Goal: Task Accomplishment & Management: Manage account settings

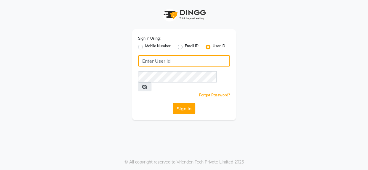
type input "noir"
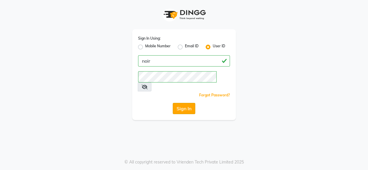
click at [180, 103] on button "Sign In" at bounding box center [184, 108] width 23 height 11
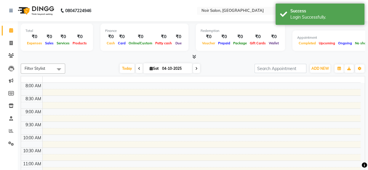
select select "en"
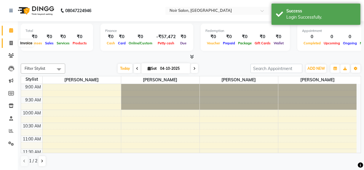
click at [10, 41] on icon at bounding box center [10, 43] width 3 height 4
select select "service"
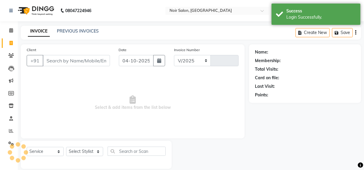
select select "5495"
type input "1631"
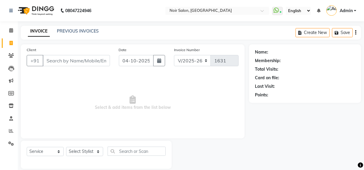
click at [65, 64] on input "Client" at bounding box center [76, 60] width 67 height 11
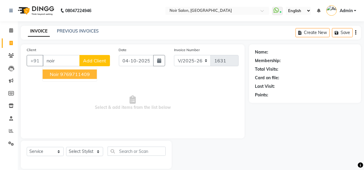
click at [62, 74] on ngb-highlight "9769711409" at bounding box center [75, 74] width 30 height 6
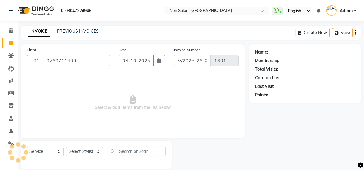
type input "9769711409"
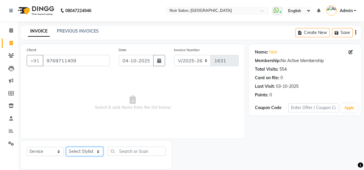
click at [74, 153] on select "Select Stylist [PERSON_NAME] [PERSON_NAME] Noir (Login) [PERSON_NAME] [PERSON_N…" at bounding box center [84, 151] width 37 height 9
select select "92142"
click at [66, 147] on select "Select Stylist [PERSON_NAME] [PERSON_NAME] Noir (Login) [PERSON_NAME] [PERSON_N…" at bounding box center [84, 151] width 37 height 9
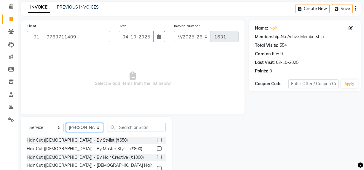
scroll to position [27, 0]
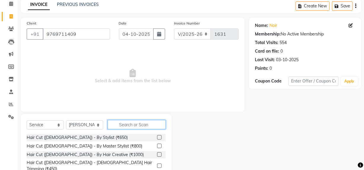
click at [132, 127] on input "text" at bounding box center [137, 124] width 58 height 9
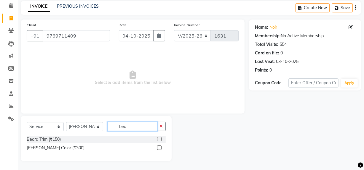
scroll to position [25, 0]
type input "beard"
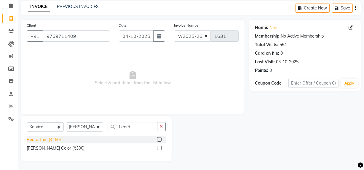
click at [55, 139] on div "Beard Trim (₹150)" at bounding box center [44, 140] width 34 height 6
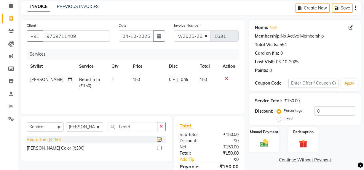
checkbox input "false"
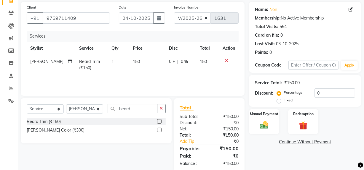
scroll to position [54, 0]
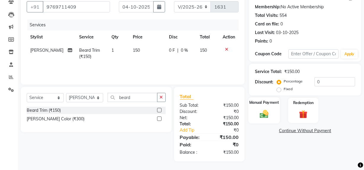
click at [264, 112] on img at bounding box center [264, 114] width 14 height 10
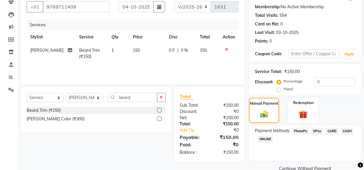
click at [318, 130] on span "GPay" at bounding box center [317, 131] width 12 height 7
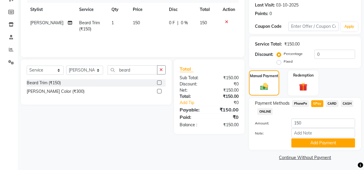
scroll to position [82, 0]
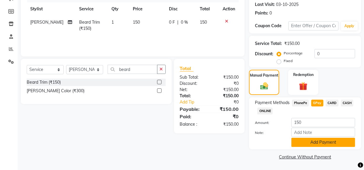
click at [317, 141] on button "Add Payment" at bounding box center [323, 142] width 64 height 9
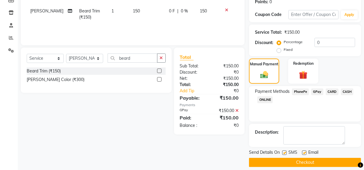
scroll to position [99, 0]
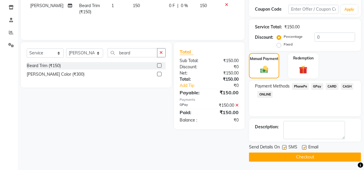
click at [285, 148] on label at bounding box center [284, 147] width 4 height 4
click at [285, 148] on input "checkbox" at bounding box center [284, 148] width 4 height 4
checkbox input "false"
click at [306, 148] on label at bounding box center [304, 147] width 4 height 4
click at [306, 148] on input "checkbox" at bounding box center [304, 148] width 4 height 4
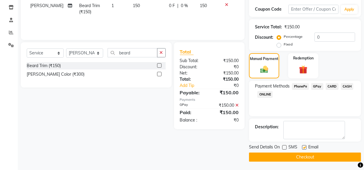
checkbox input "false"
click at [305, 154] on button "Checkout" at bounding box center [305, 157] width 112 height 9
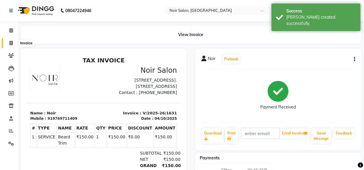
click at [10, 42] on icon at bounding box center [10, 43] width 3 height 4
select select "service"
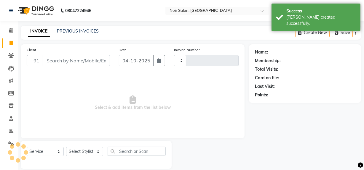
scroll to position [8, 0]
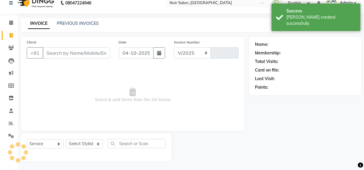
select select "5495"
type input "1632"
click at [55, 54] on input "Client" at bounding box center [76, 52] width 67 height 11
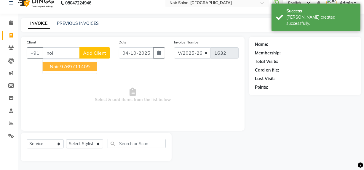
click at [56, 68] on span "Noir" at bounding box center [54, 67] width 9 height 6
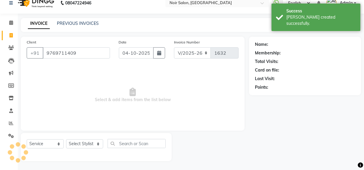
type input "9769711409"
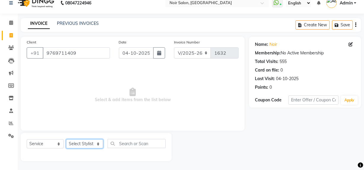
click at [74, 145] on select "Select Stylist [PERSON_NAME] [PERSON_NAME] Noir (Login) [PERSON_NAME] [PERSON_N…" at bounding box center [84, 144] width 37 height 9
select select "87449"
click at [66, 140] on select "Select Stylist [PERSON_NAME] [PERSON_NAME] Noir (Login) [PERSON_NAME] [PERSON_N…" at bounding box center [84, 144] width 37 height 9
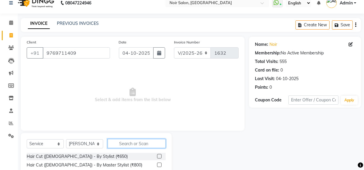
click at [125, 146] on input "text" at bounding box center [137, 143] width 58 height 9
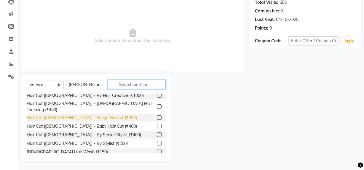
scroll to position [27, 0]
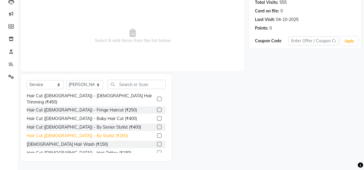
click at [79, 133] on div "Hair Cut ([DEMOGRAPHIC_DATA]) - By Stylist (₹250)" at bounding box center [77, 136] width 101 height 6
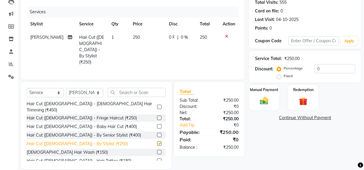
checkbox input "false"
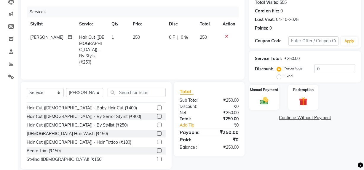
scroll to position [54, 0]
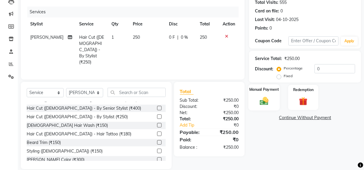
click at [264, 103] on img at bounding box center [264, 101] width 14 height 10
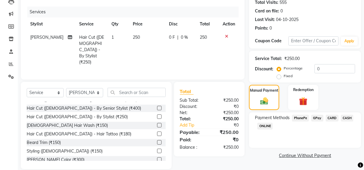
click at [316, 119] on span "GPay" at bounding box center [317, 118] width 12 height 7
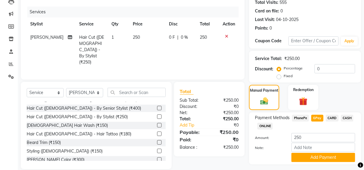
scroll to position [82, 0]
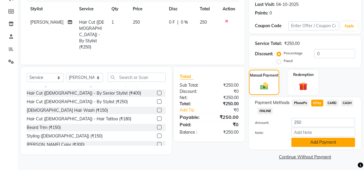
click at [319, 141] on button "Add Payment" at bounding box center [323, 142] width 64 height 9
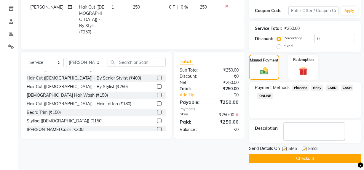
scroll to position [99, 0]
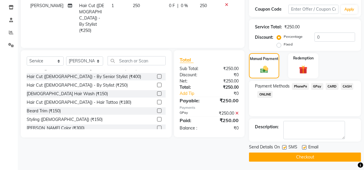
click at [284, 146] on label at bounding box center [284, 147] width 4 height 4
click at [284, 146] on input "checkbox" at bounding box center [284, 148] width 4 height 4
checkbox input "false"
click at [302, 149] on div at bounding box center [304, 148] width 4 height 6
click at [304, 146] on label at bounding box center [304, 147] width 4 height 4
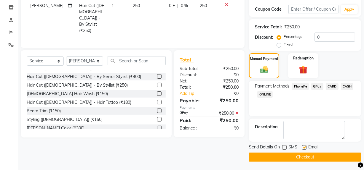
click at [304, 146] on input "checkbox" at bounding box center [304, 148] width 4 height 4
checkbox input "false"
click at [304, 157] on button "Checkout" at bounding box center [305, 157] width 112 height 9
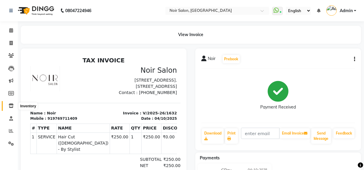
click at [10, 107] on icon at bounding box center [11, 106] width 5 height 4
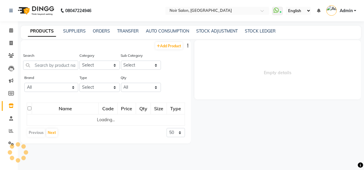
select select
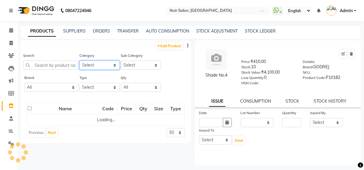
click at [95, 65] on select "Select Skin Hair Makeup Personal Care [PERSON_NAME] Waxing Disposable Threading…" at bounding box center [99, 65] width 40 height 9
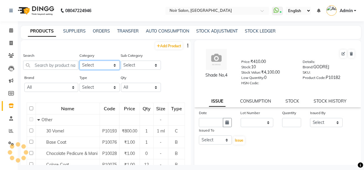
select select "833703350"
click at [79, 61] on select "Select Skin Hair Makeup Personal Care [PERSON_NAME] Waxing Disposable Threading…" at bounding box center [99, 65] width 40 height 9
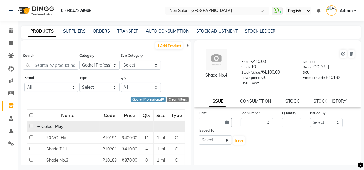
click at [40, 127] on span at bounding box center [39, 126] width 4 height 5
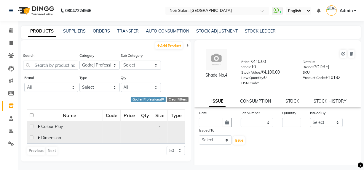
click at [39, 138] on icon at bounding box center [39, 138] width 2 height 4
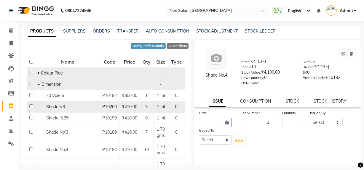
scroll to position [81, 0]
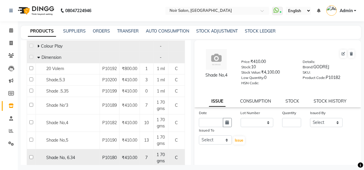
click at [31, 158] on input "checkbox" at bounding box center [31, 158] width 4 height 4
checkbox input "true"
select select
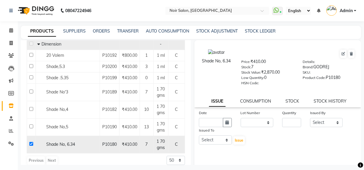
scroll to position [100, 0]
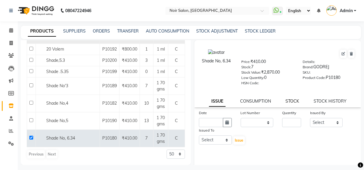
click at [285, 102] on link "STOCK" at bounding box center [292, 101] width 14 height 5
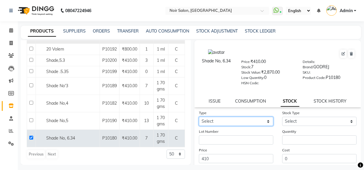
click at [234, 121] on select "Select In Out" at bounding box center [236, 121] width 74 height 9
select select "out"
click at [199, 118] on select "Select In Out" at bounding box center [236, 121] width 74 height 9
select select
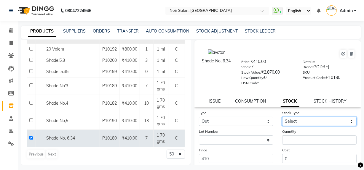
click at [287, 123] on select "Select Internal Use Damaged Expired Adjustment Return Other" at bounding box center [319, 121] width 74 height 9
select select "internal use"
click at [282, 118] on select "Select Internal Use Damaged Expired Adjustment Return Other" at bounding box center [319, 121] width 74 height 9
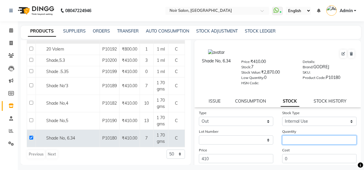
click at [287, 141] on input "number" at bounding box center [319, 140] width 74 height 9
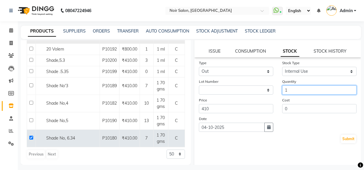
scroll to position [64, 0]
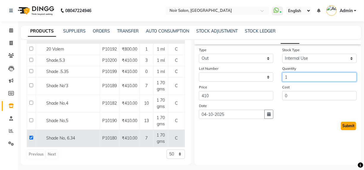
type input "1"
click at [344, 127] on button "Submit" at bounding box center [348, 126] width 15 height 8
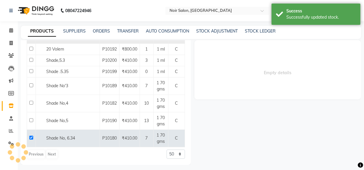
scroll to position [0, 0]
select select
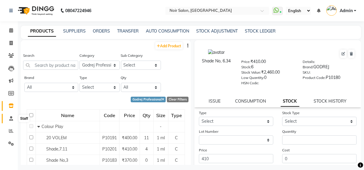
click at [9, 119] on icon at bounding box center [11, 118] width 4 height 4
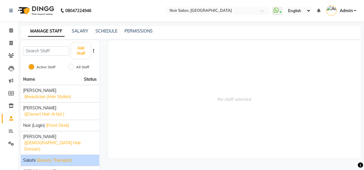
click at [31, 158] on span "Sakshi" at bounding box center [29, 161] width 12 height 6
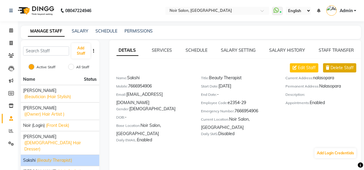
click at [337, 67] on span "Delete Staff" at bounding box center [341, 68] width 23 height 6
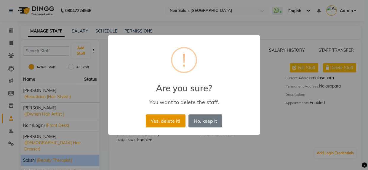
click at [169, 124] on button "Yes, delete it!" at bounding box center [166, 121] width 40 height 13
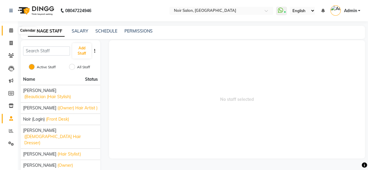
click at [10, 30] on icon at bounding box center [11, 30] width 4 height 4
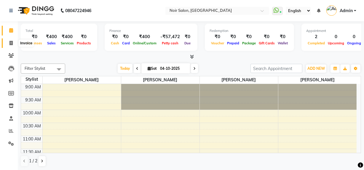
click at [10, 44] on icon at bounding box center [10, 43] width 3 height 4
select select "service"
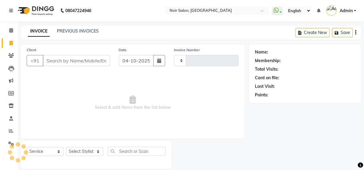
type input "1633"
select select "5495"
click at [9, 143] on icon at bounding box center [11, 144] width 6 height 4
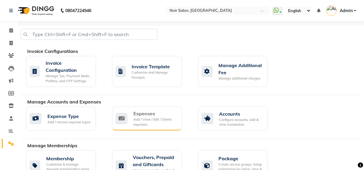
click at [146, 120] on div "Add / View / Edit / Delete expenses" at bounding box center [155, 122] width 44 height 10
